Goal: Transaction & Acquisition: Purchase product/service

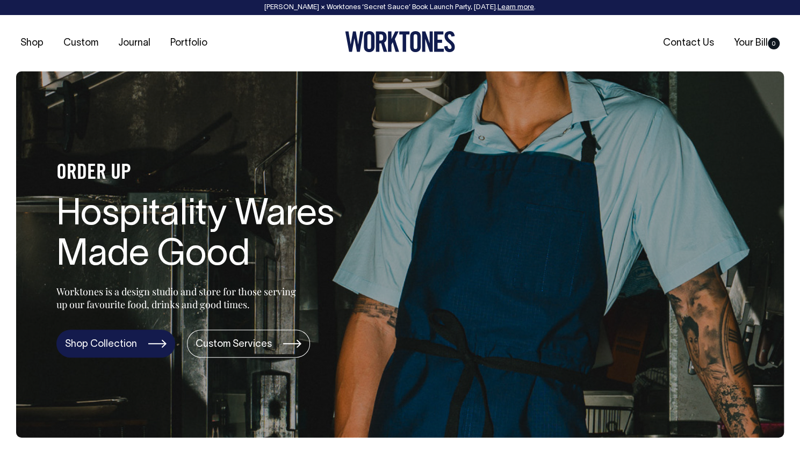
click at [99, 334] on link "Shop Collection" at bounding box center [115, 344] width 119 height 28
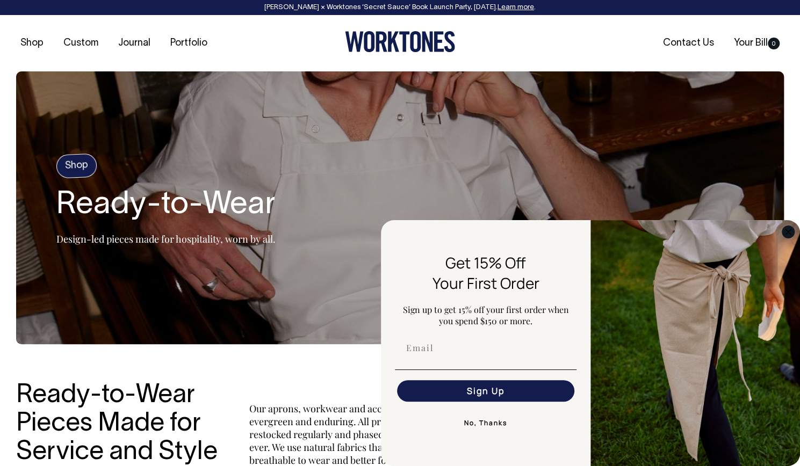
click at [785, 235] on circle "Close dialog" at bounding box center [788, 232] width 12 height 12
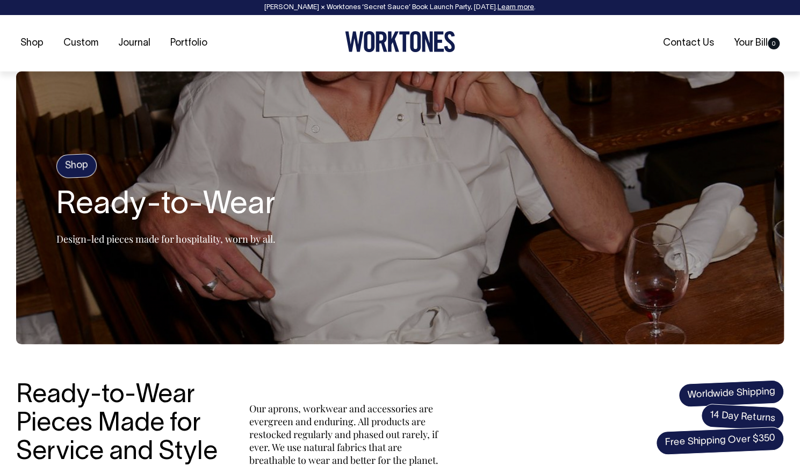
scroll to position [605, 0]
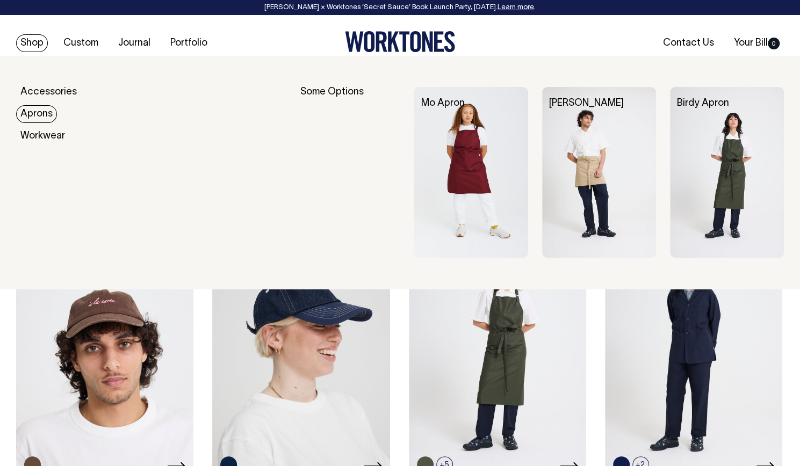
click at [36, 119] on link "Aprons" at bounding box center [36, 114] width 41 height 18
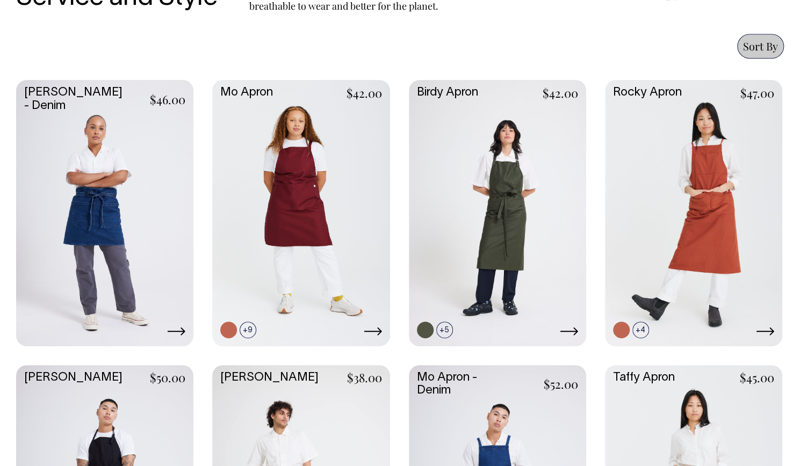
scroll to position [456, 0]
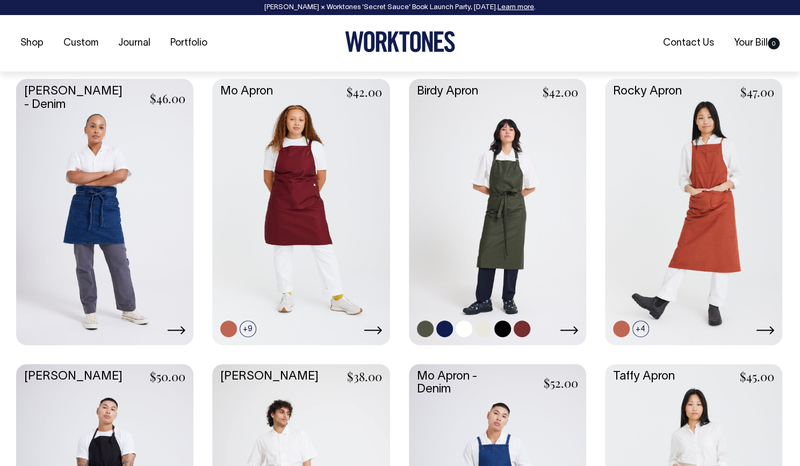
click at [506, 223] on link at bounding box center [497, 211] width 177 height 264
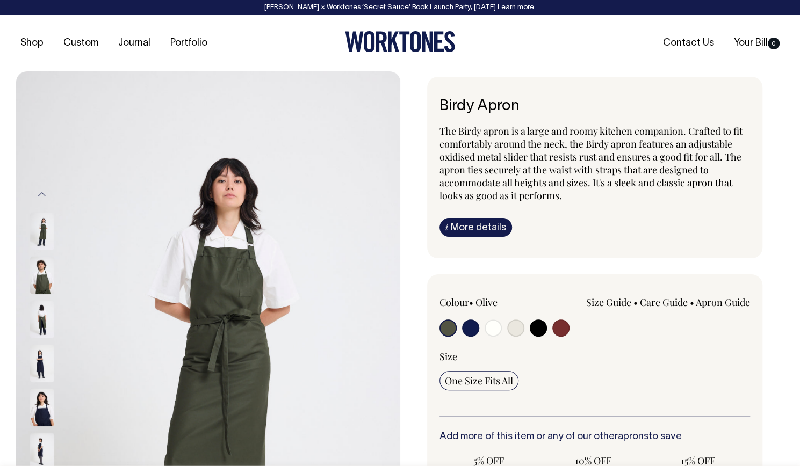
click at [515, 329] on input "radio" at bounding box center [515, 328] width 17 height 17
radio input "true"
select select "Natural"
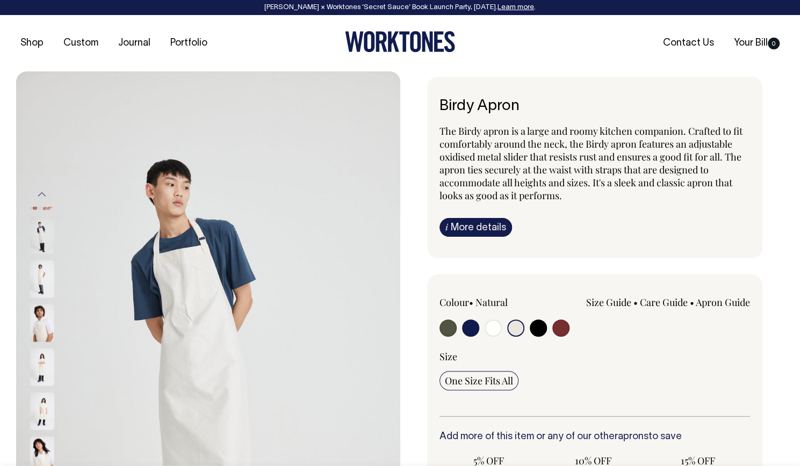
click at [490, 329] on input "radio" at bounding box center [493, 328] width 17 height 17
radio input "true"
select select "Off-White"
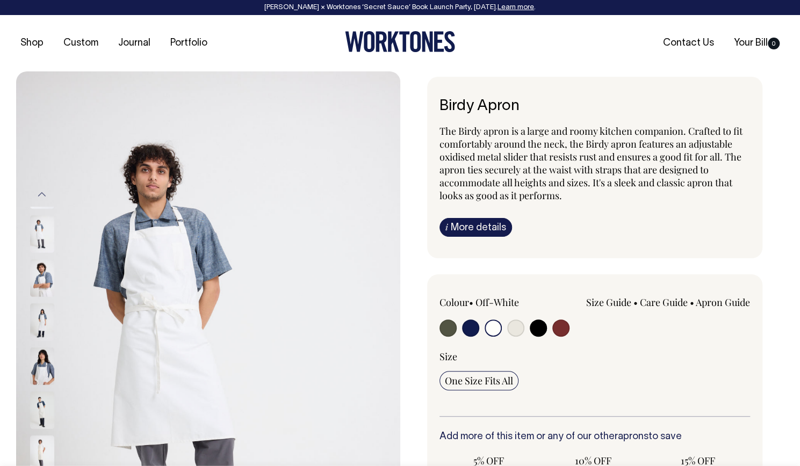
click at [519, 328] on input "radio" at bounding box center [515, 328] width 17 height 17
radio input "true"
select select "Natural"
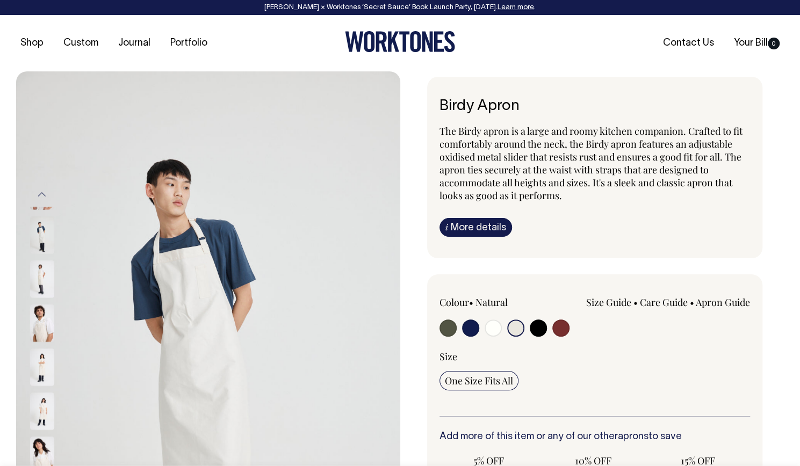
click at [542, 328] on input "radio" at bounding box center [538, 328] width 17 height 17
radio input "true"
select select "Black"
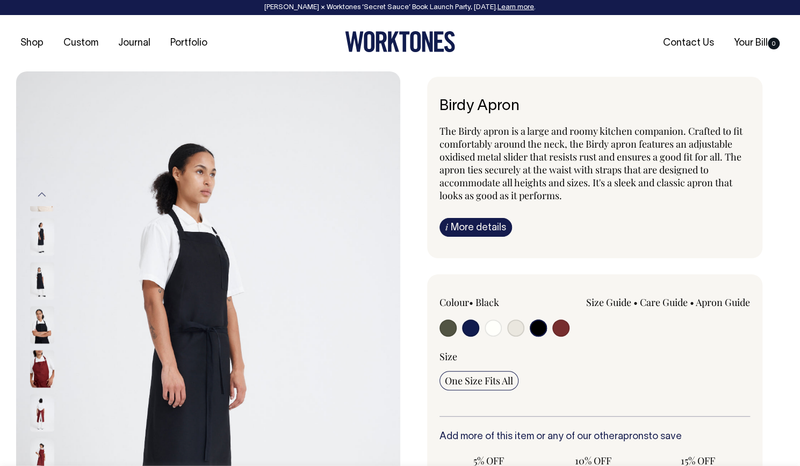
scroll to position [404, 0]
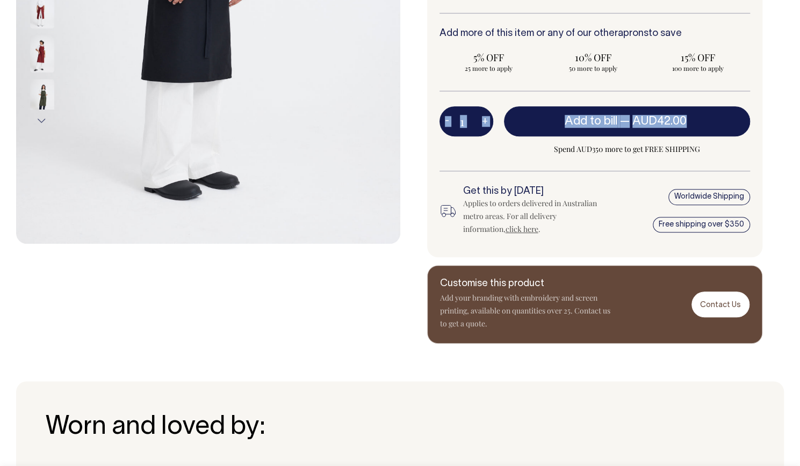
drag, startPoint x: 794, startPoint y: 107, endPoint x: 799, endPoint y: 67, distance: 40.6
click at [799, 67] on div "Previous Next" at bounding box center [400, 6] width 800 height 676
